Goal: Communication & Community: Connect with others

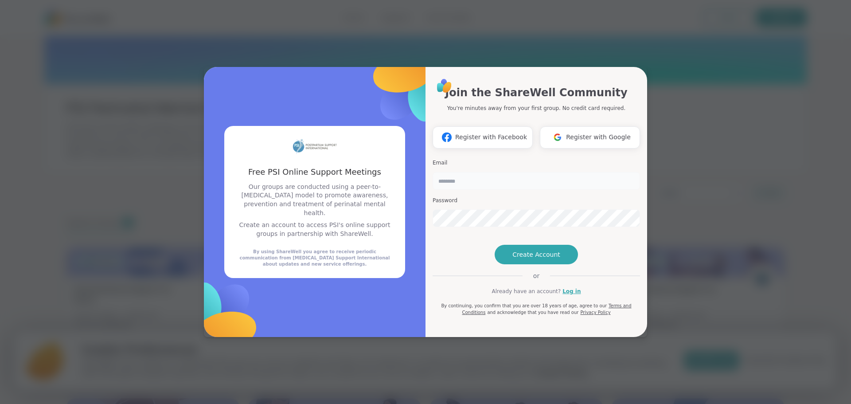
click at [518, 172] on input "email" at bounding box center [536, 181] width 207 height 18
type input "**********"
click at [537, 259] on span "Create Account" at bounding box center [536, 254] width 48 height 9
click at [542, 259] on span "Create Account" at bounding box center [536, 254] width 48 height 9
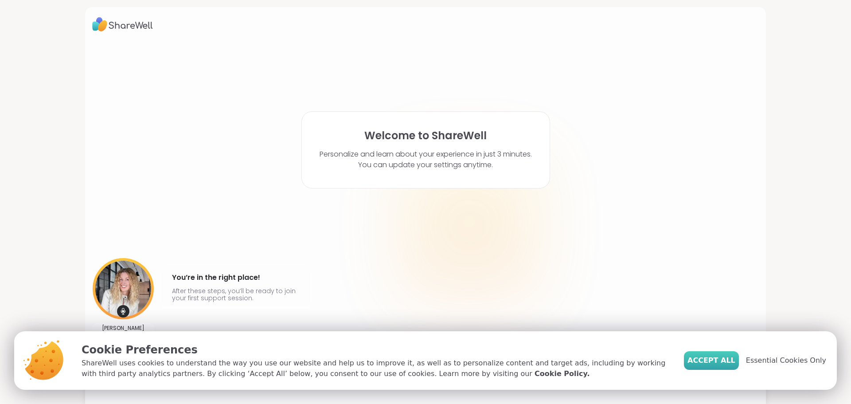
click at [722, 364] on span "Accept All" at bounding box center [711, 360] width 48 height 11
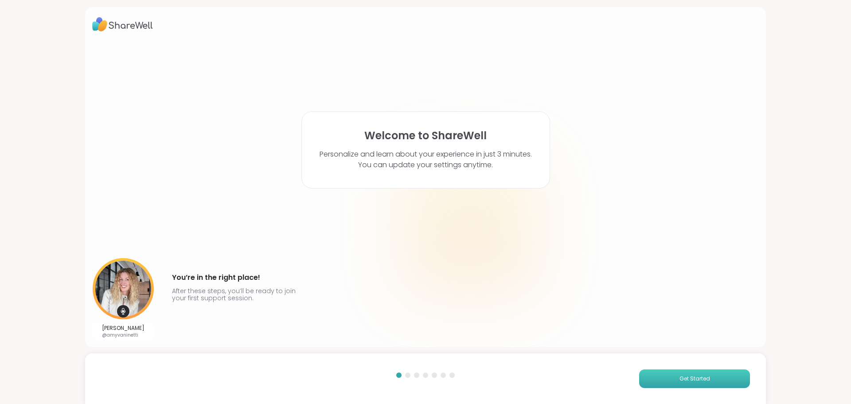
drag, startPoint x: 674, startPoint y: 388, endPoint x: 676, endPoint y: 375, distance: 13.1
click at [675, 384] on div "Get Started" at bounding box center [425, 378] width 681 height 51
click at [679, 375] on span "Get Started" at bounding box center [694, 379] width 31 height 8
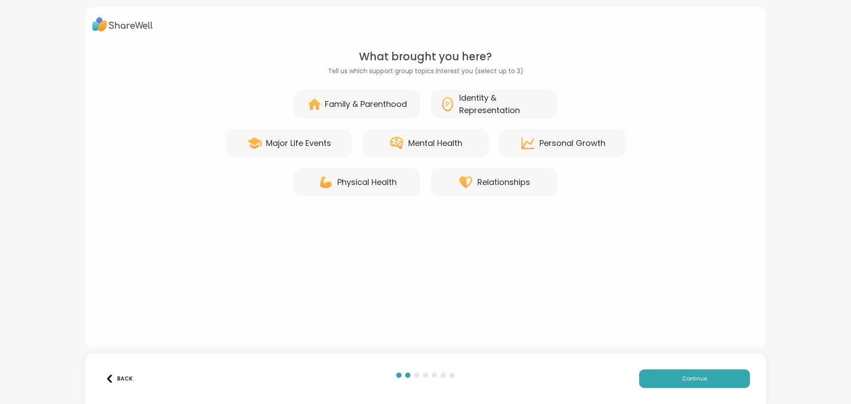
click at [440, 151] on div "Mental Health" at bounding box center [426, 143] width 126 height 28
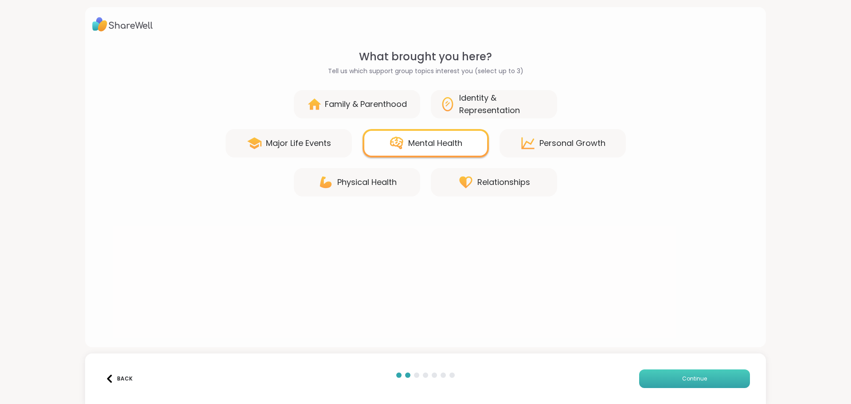
click at [660, 382] on button "Continue" at bounding box center [694, 378] width 111 height 19
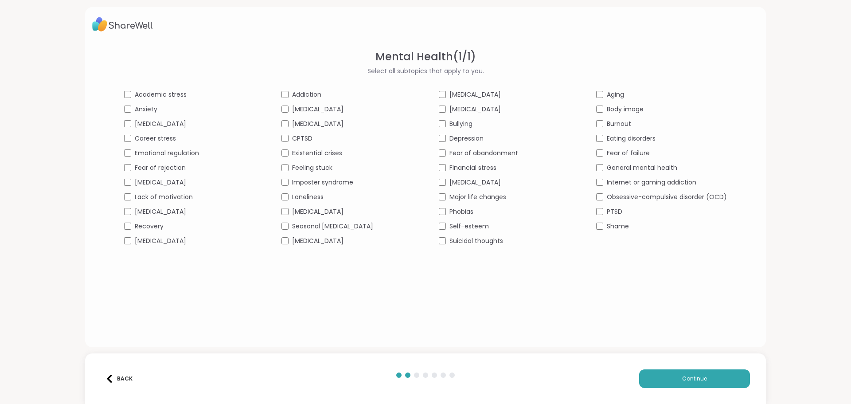
click at [473, 136] on span "Depression" at bounding box center [466, 138] width 34 height 9
click at [662, 381] on button "Continue" at bounding box center [694, 378] width 111 height 19
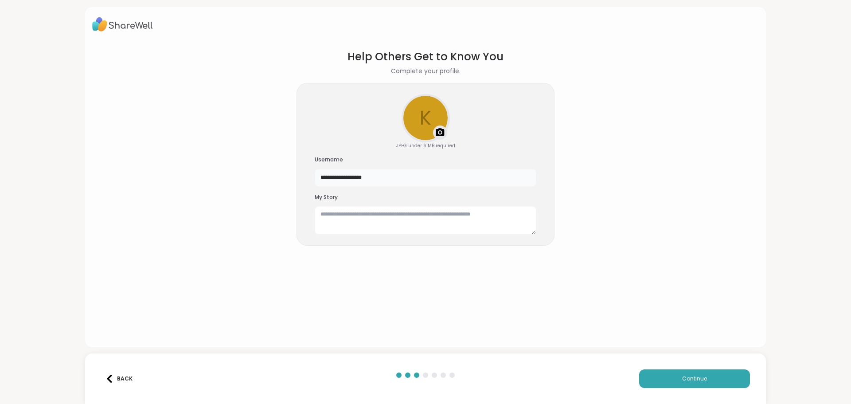
drag, startPoint x: 388, startPoint y: 176, endPoint x: 315, endPoint y: 180, distance: 73.6
click at [315, 180] on input "**********" at bounding box center [426, 178] width 222 height 18
type input "*********"
click at [405, 221] on textarea at bounding box center [426, 220] width 222 height 28
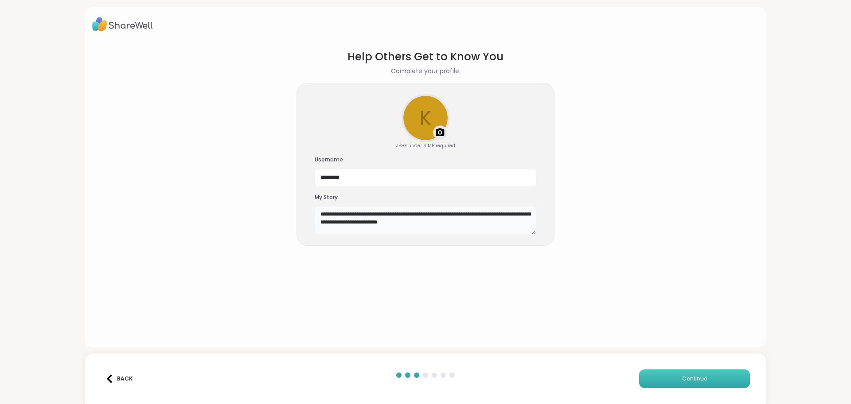
type textarea "**********"
click at [679, 387] on button "Continue" at bounding box center [694, 378] width 111 height 19
click at [682, 380] on span "Continue" at bounding box center [694, 379] width 25 height 8
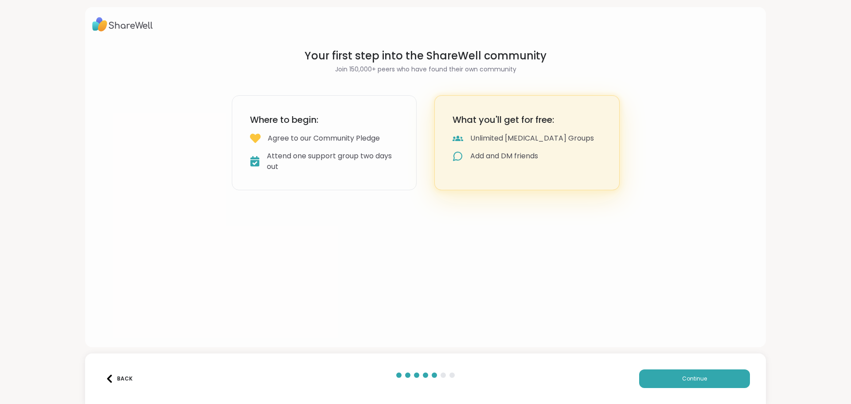
click at [127, 381] on div "Back" at bounding box center [118, 379] width 27 height 8
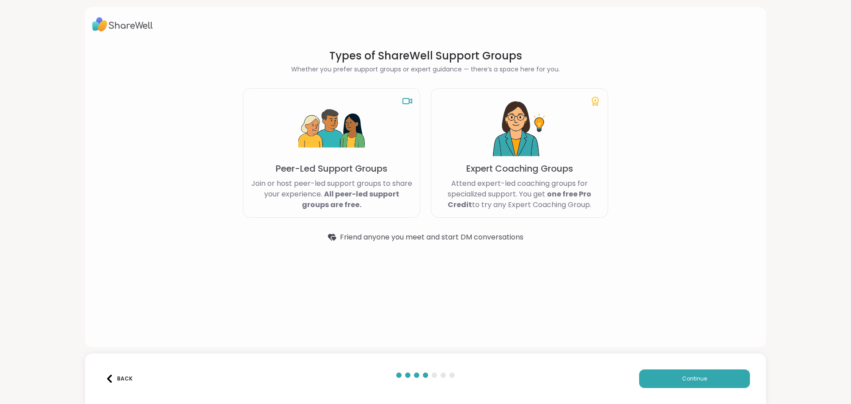
click at [355, 184] on p "Join or host peer-led support groups to share your experience. All peer-led sup…" at bounding box center [331, 194] width 162 height 32
click at [695, 377] on span "Continue" at bounding box center [694, 379] width 25 height 8
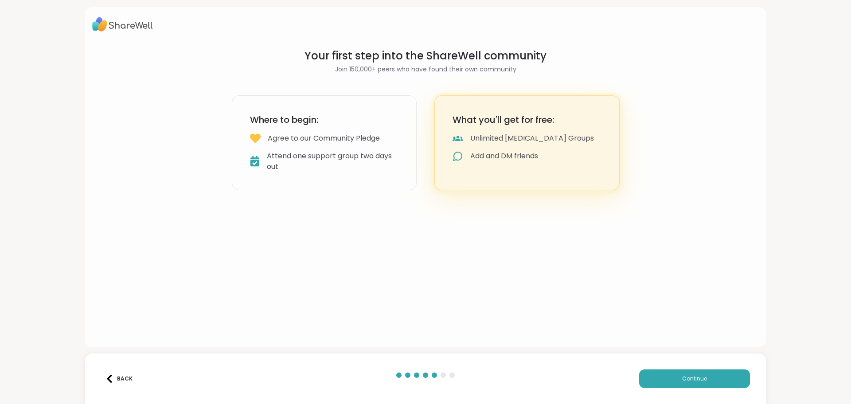
click at [343, 171] on div "Attend one support group two days out" at bounding box center [333, 161] width 132 height 21
click at [649, 379] on button "Continue" at bounding box center [694, 378] width 111 height 19
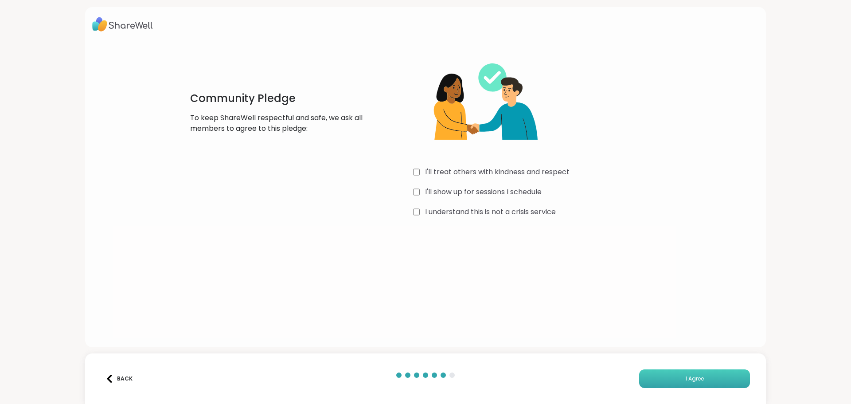
click at [679, 380] on button "I Agree" at bounding box center [694, 378] width 111 height 19
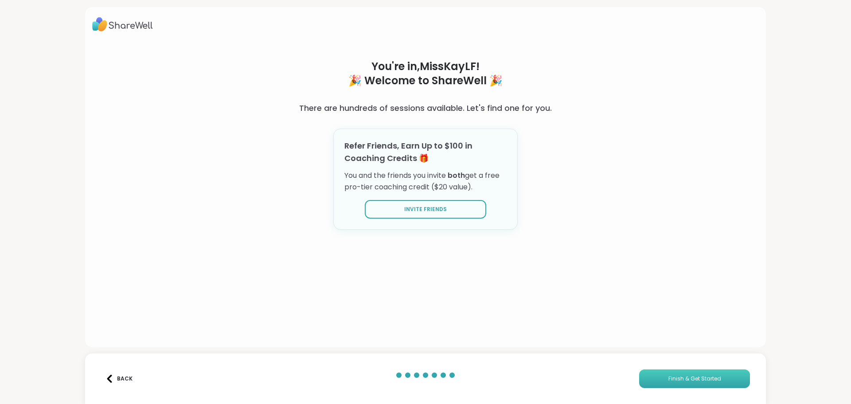
click at [702, 382] on span "Finish & Get Started" at bounding box center [694, 379] width 53 height 8
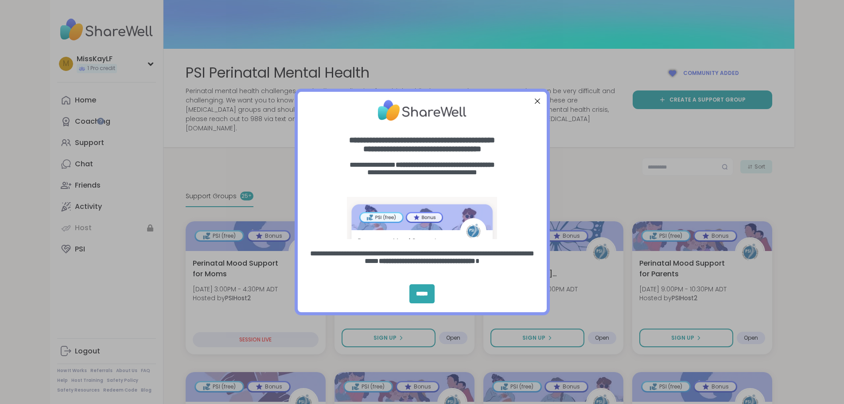
click at [538, 102] on div at bounding box center [537, 101] width 12 height 12
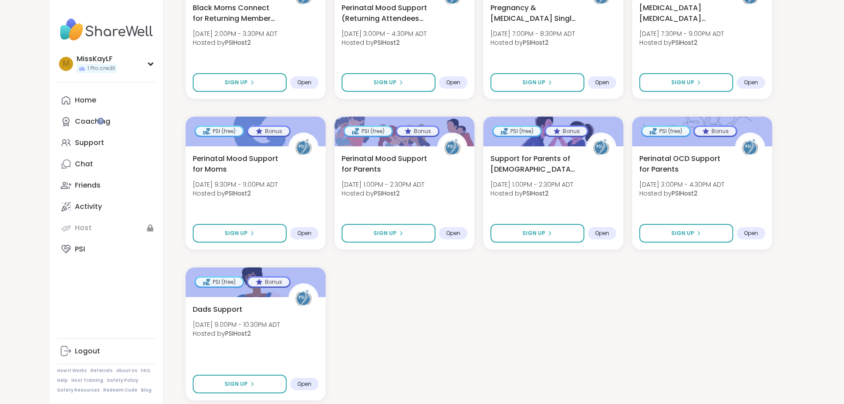
scroll to position [901, 0]
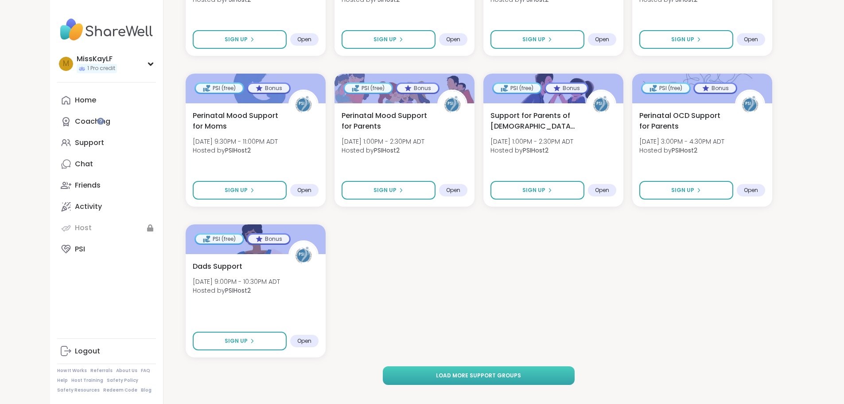
click at [517, 371] on span "Load more support groups" at bounding box center [478, 375] width 85 height 8
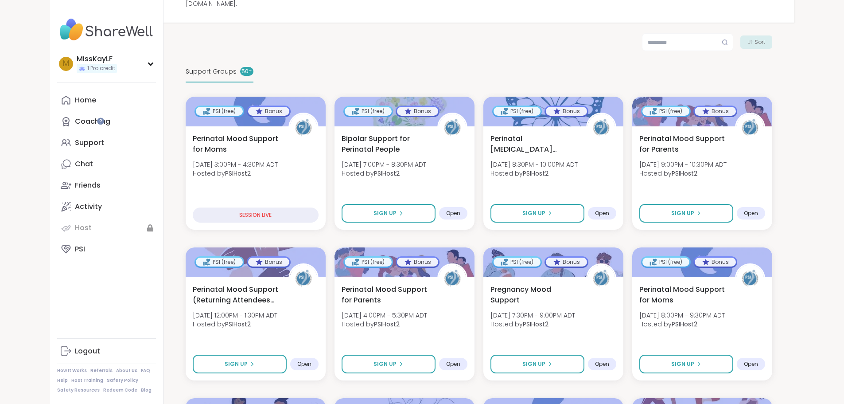
scroll to position [133, 0]
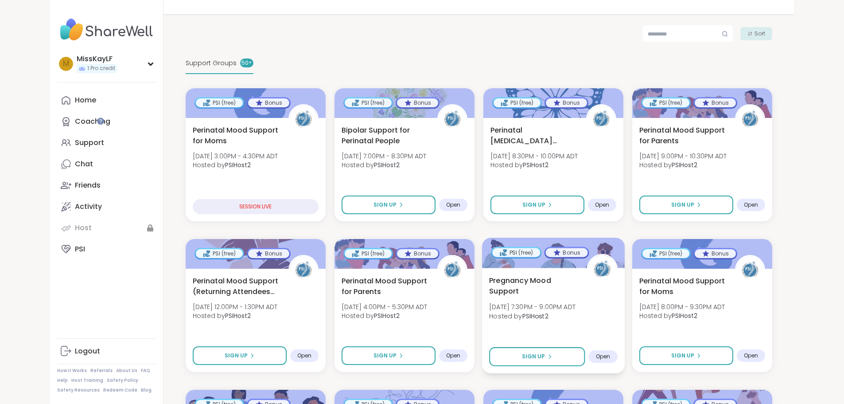
click at [608, 294] on div "Pregnancy Mood Support Tue, Sep 16 | 7:30PM - 9:00PM ADT Hosted by PSIHost2" at bounding box center [553, 300] width 129 height 51
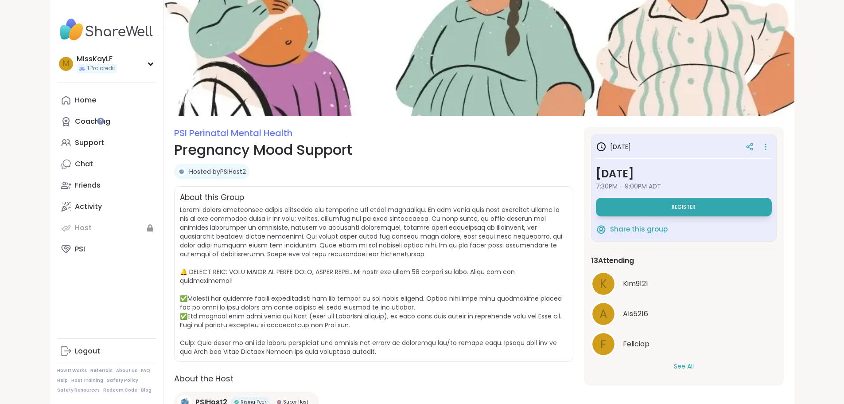
click at [694, 363] on button "See All" at bounding box center [684, 366] width 20 height 9
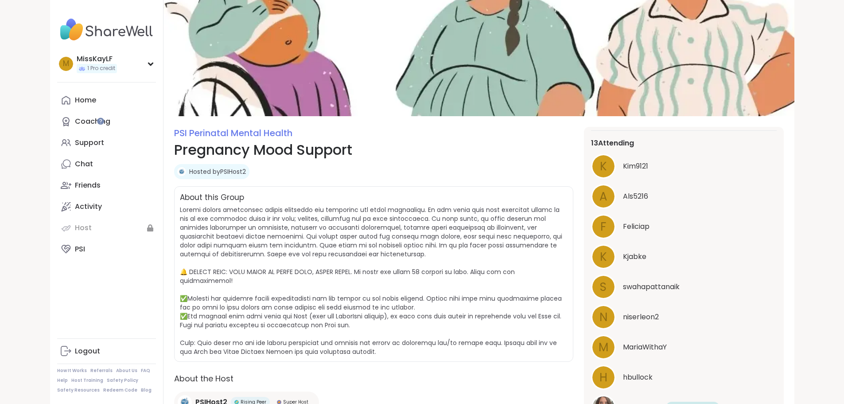
scroll to position [133, 0]
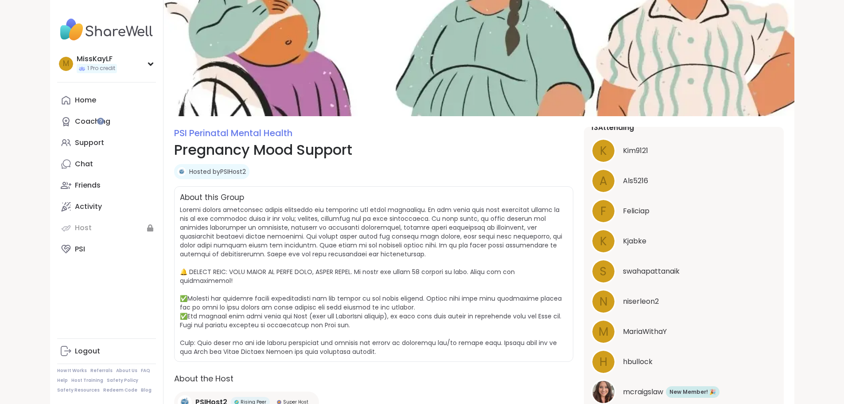
click at [526, 234] on span at bounding box center [371, 280] width 382 height 151
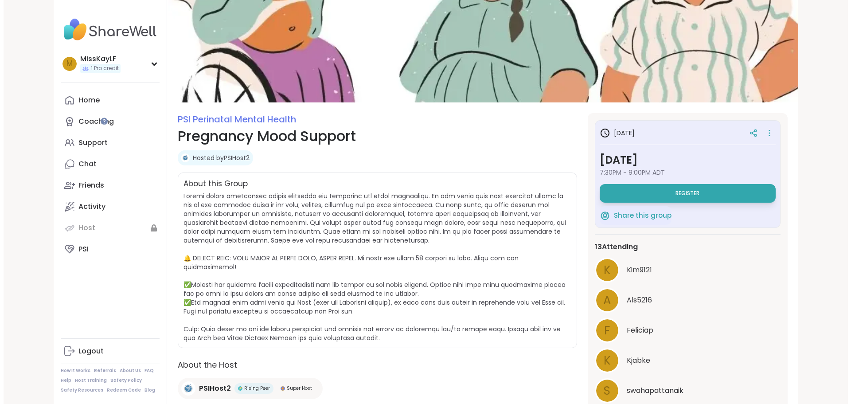
scroll to position [0, 0]
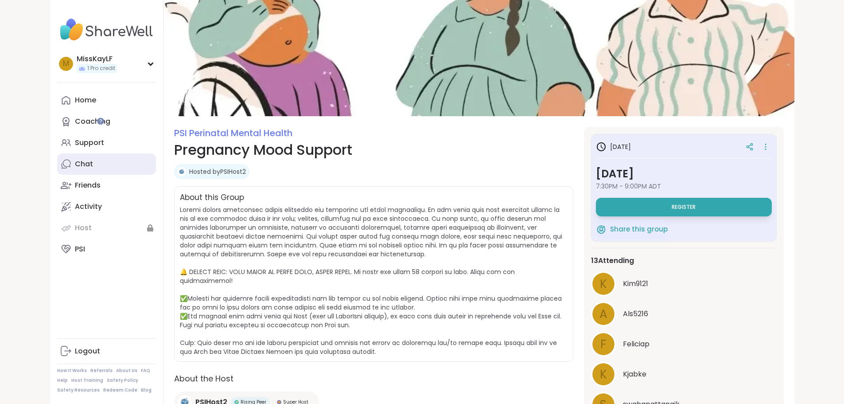
click at [75, 161] on div "Chat" at bounding box center [84, 164] width 18 height 10
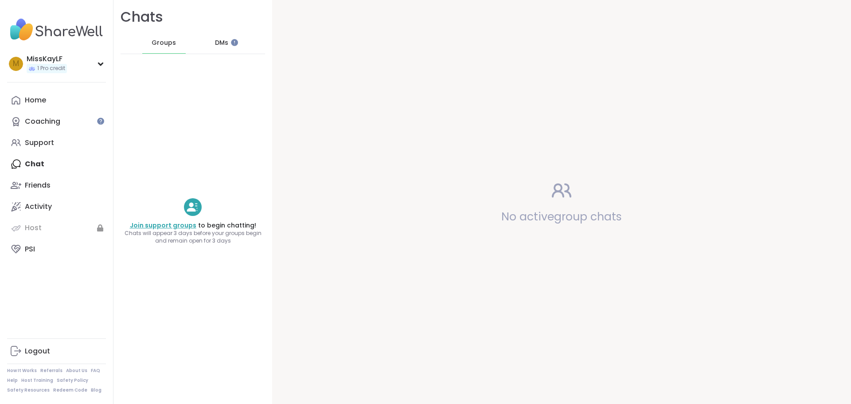
click at [147, 226] on link "Join support groups" at bounding box center [163, 225] width 66 height 9
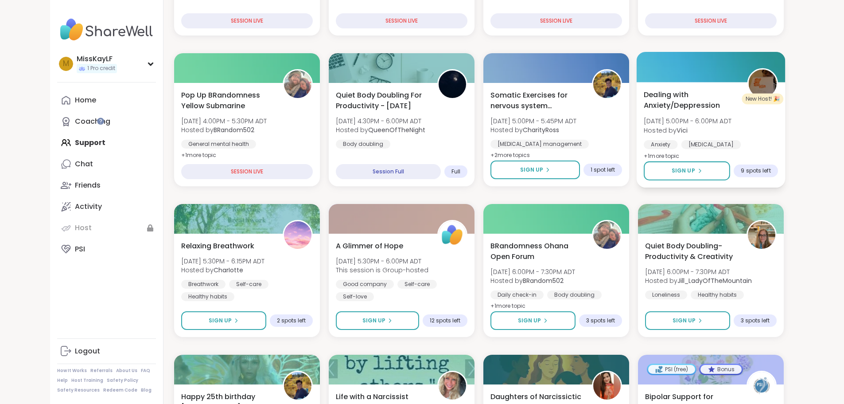
scroll to position [310, 0]
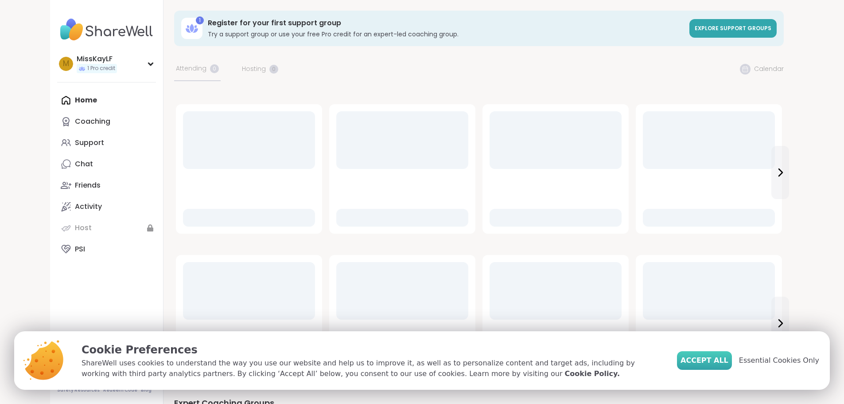
click at [714, 360] on span "Accept All" at bounding box center [705, 360] width 48 height 11
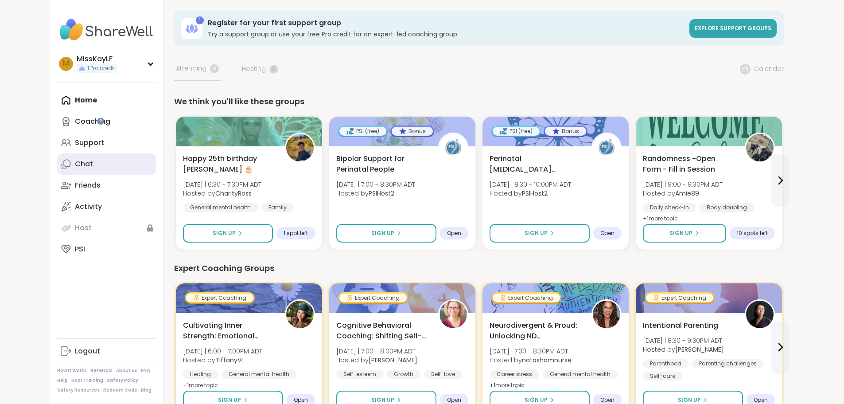
click at [69, 158] on link "Chat" at bounding box center [106, 163] width 99 height 21
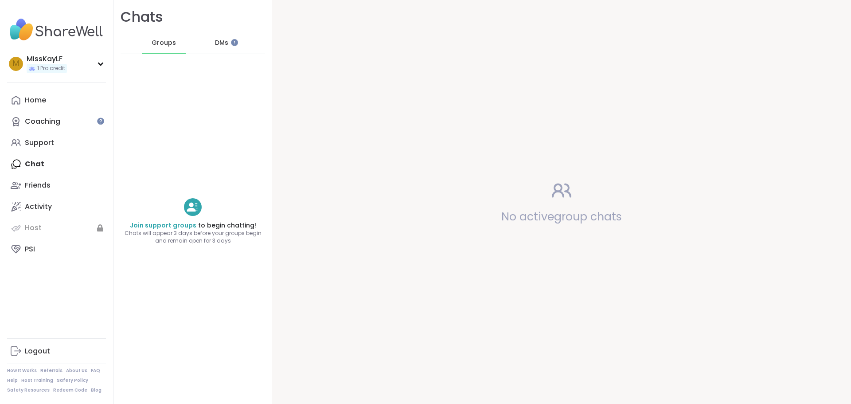
click at [205, 49] on div "DMs" at bounding box center [221, 42] width 43 height 21
click at [156, 43] on span "Groups" at bounding box center [164, 43] width 24 height 9
click at [62, 113] on link "Coaching" at bounding box center [56, 121] width 99 height 21
